Goal: Information Seeking & Learning: Learn about a topic

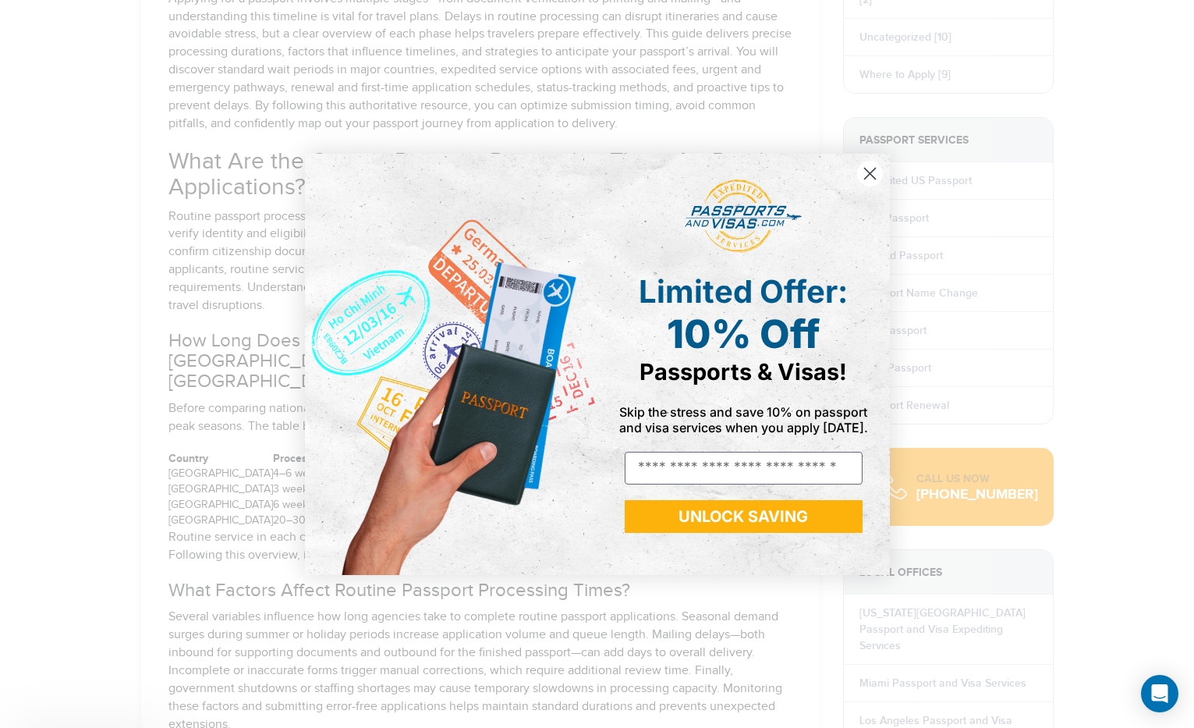
scroll to position [1490, 0]
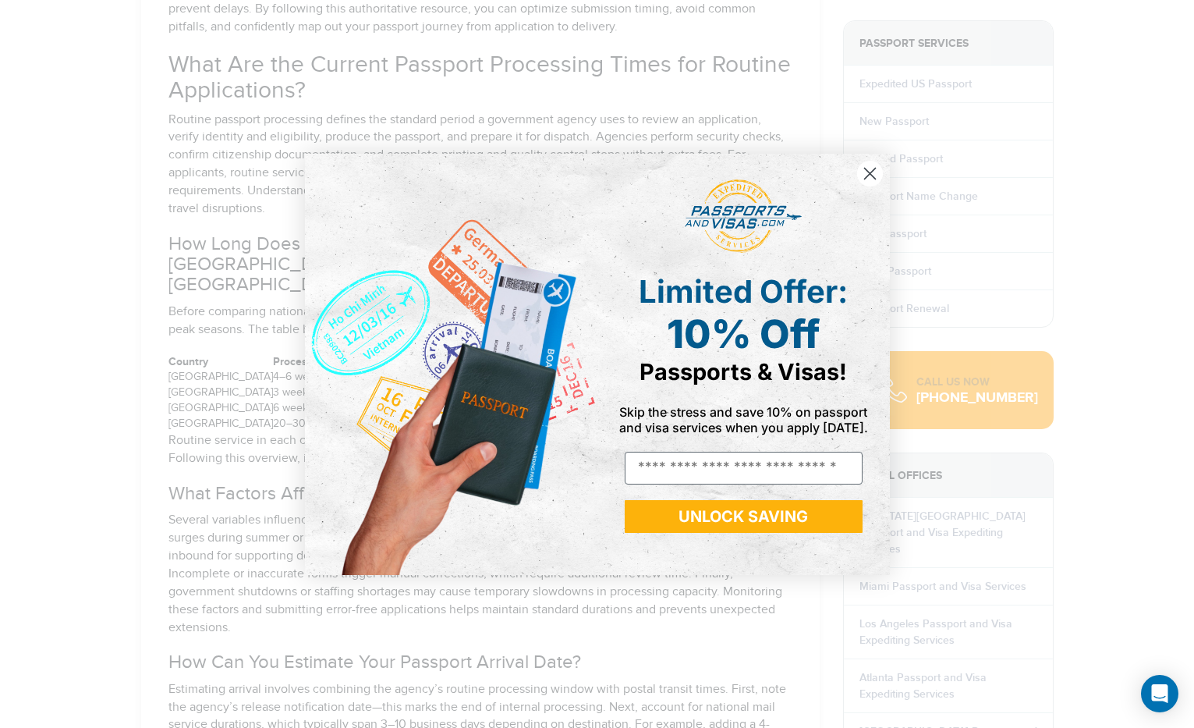
click at [877, 165] on circle "Close dialog" at bounding box center [869, 173] width 26 height 26
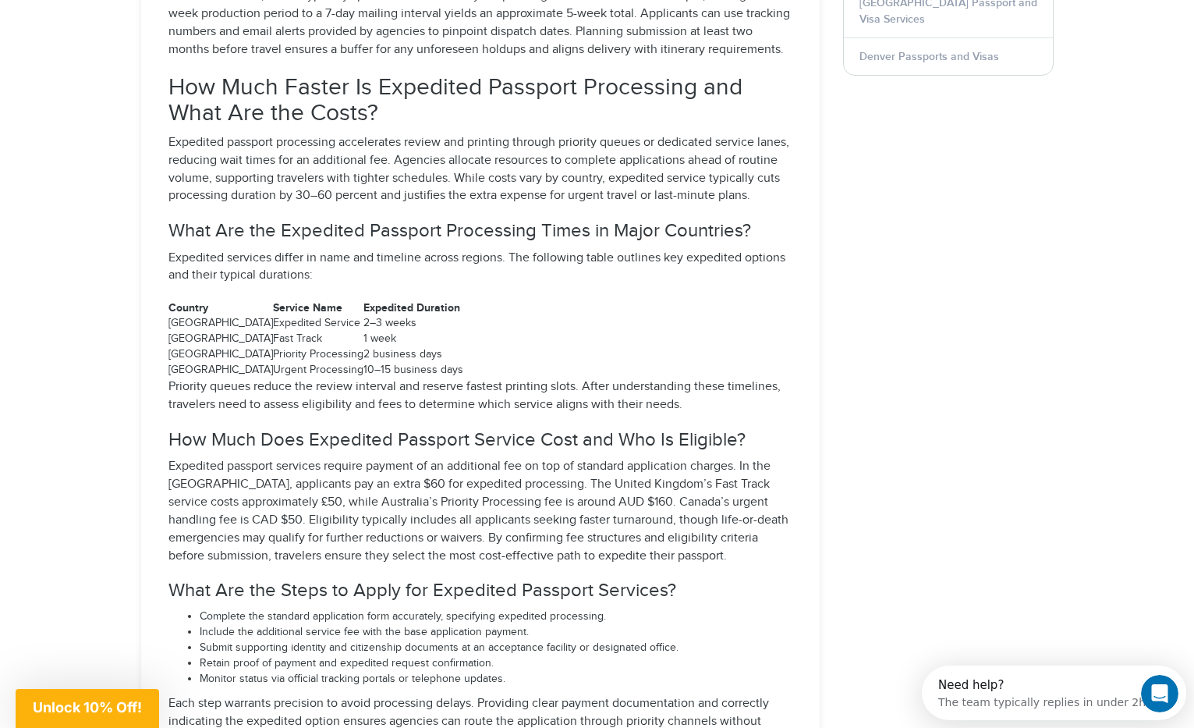
scroll to position [2217, 0]
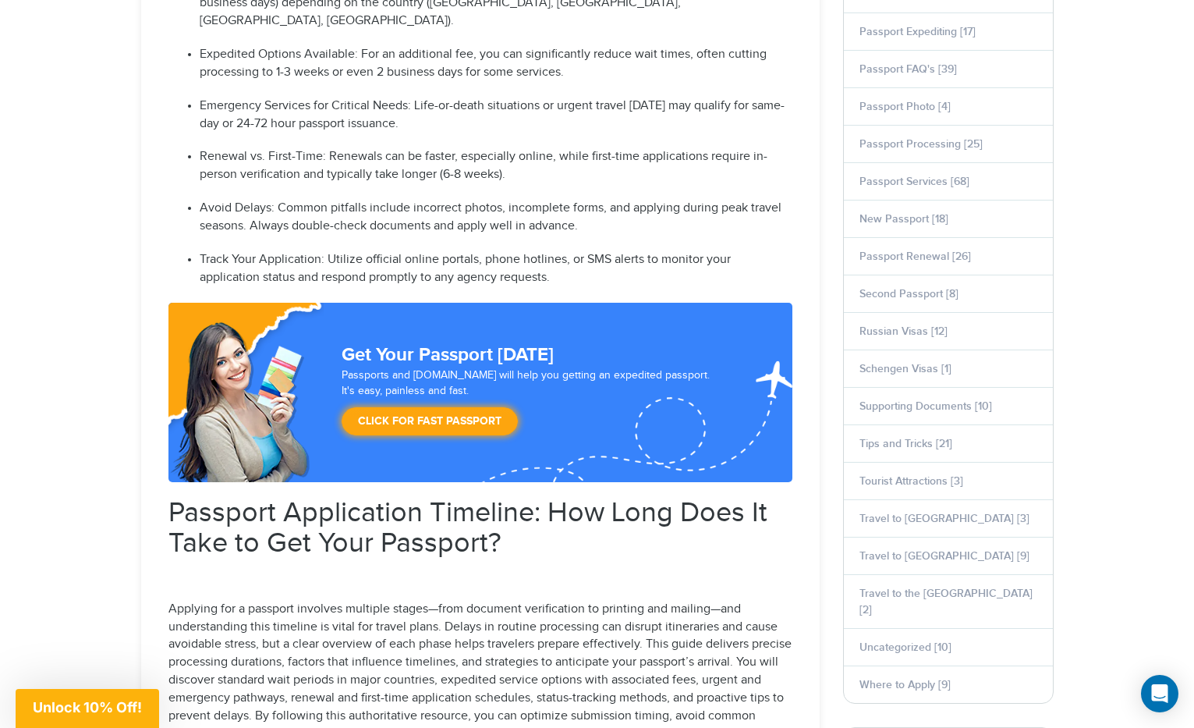
click at [253, 1] on p "Routine Processing Varies: Standard passport processing times range from 3 week…" at bounding box center [496, 4] width 593 height 54
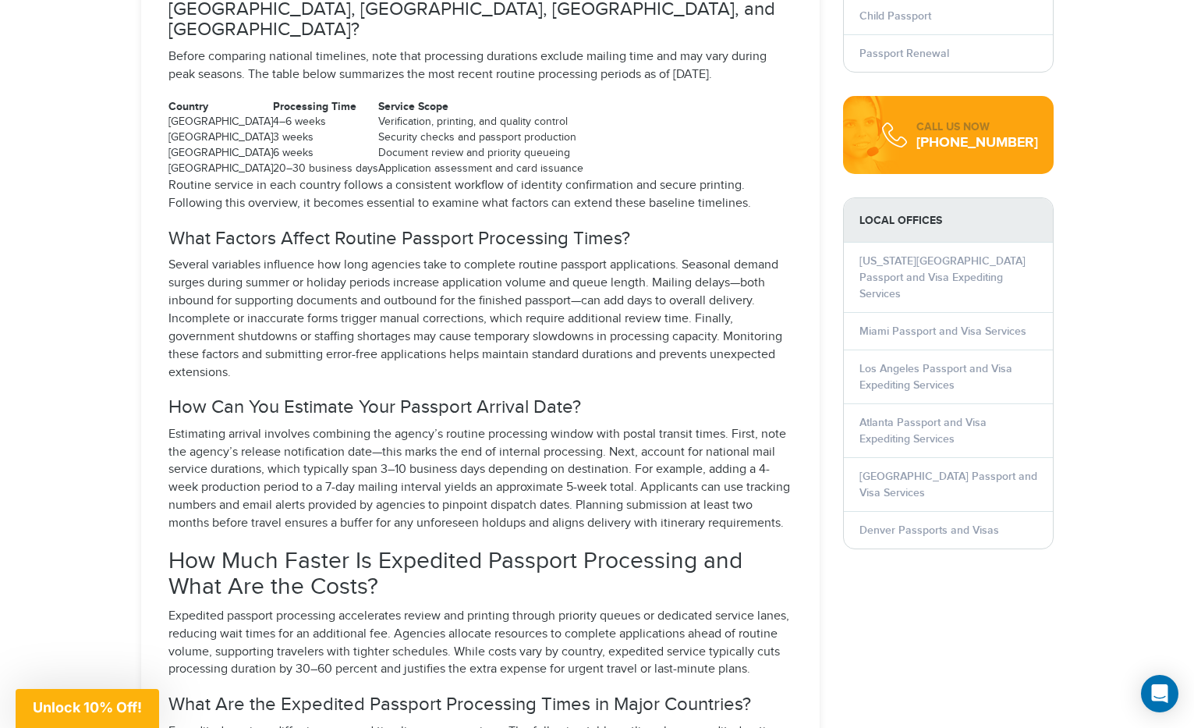
scroll to position [2061, 0]
